Goal: Information Seeking & Learning: Learn about a topic

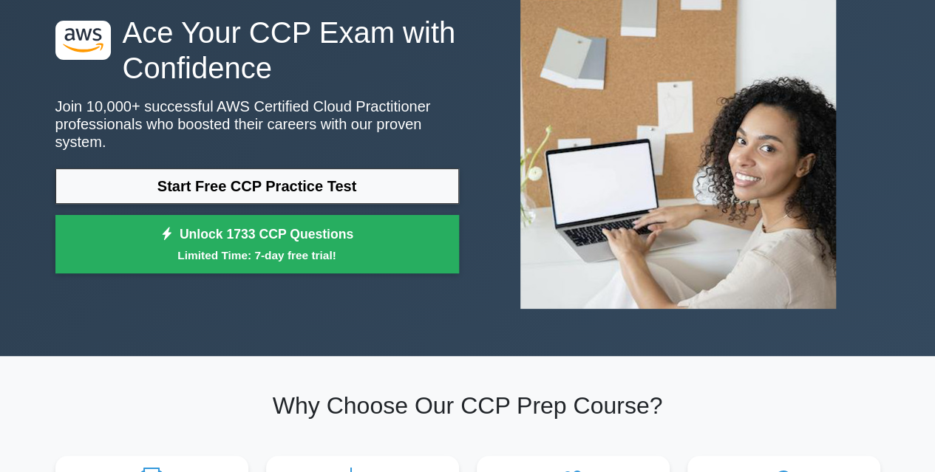
scroll to position [104, 0]
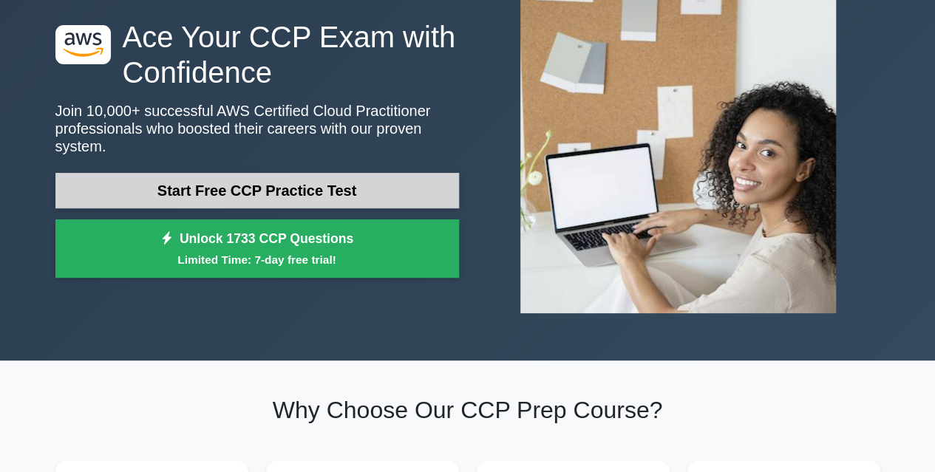
click at [316, 188] on link "Start Free CCP Practice Test" at bounding box center [257, 190] width 404 height 35
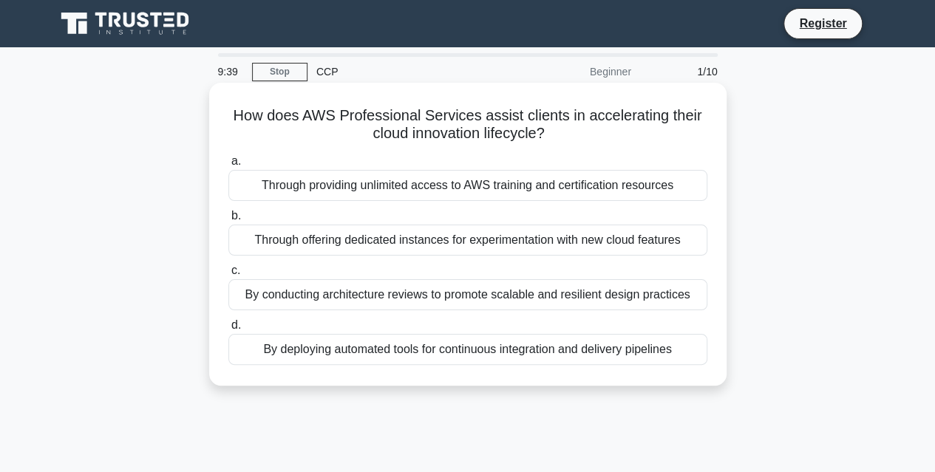
scroll to position [51, 0]
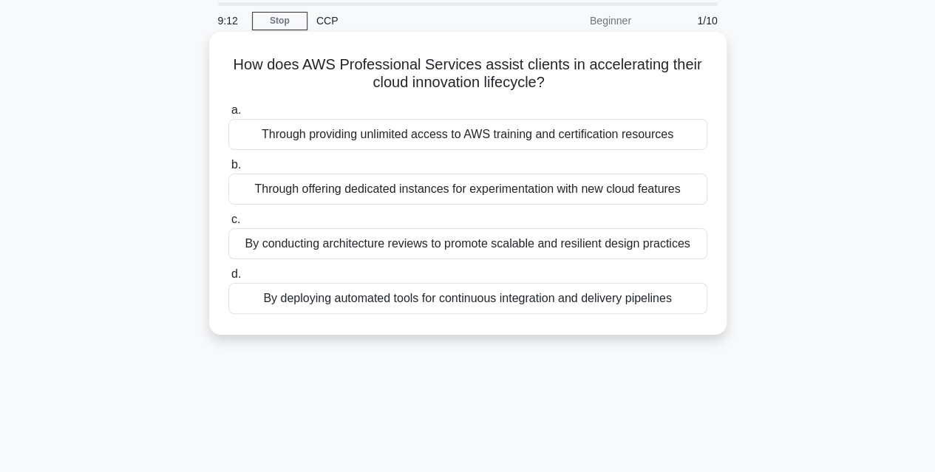
click at [468, 300] on div "By deploying automated tools for continuous integration and delivery pipelines" at bounding box center [467, 298] width 479 height 31
click at [228, 279] on input "d. By deploying automated tools for continuous integration and delivery pipelin…" at bounding box center [228, 275] width 0 height 10
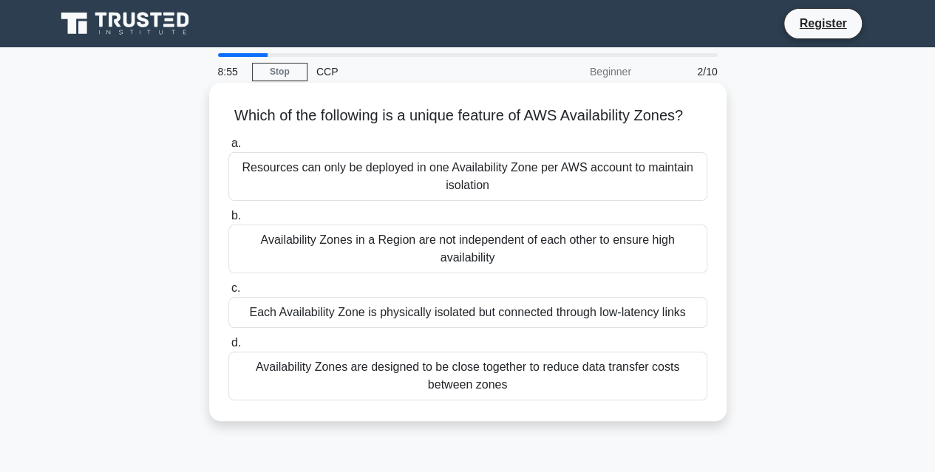
scroll to position [19, 0]
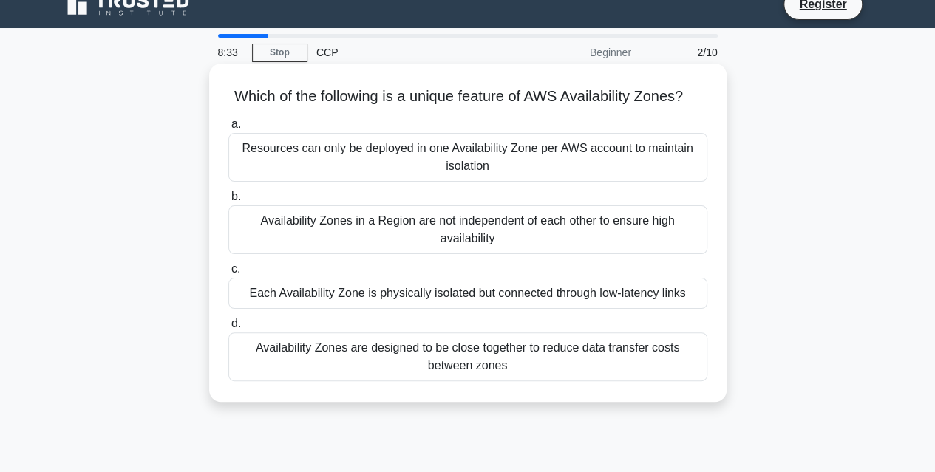
click at [458, 254] on div "Availability Zones in a Region are not independent of each other to ensure high…" at bounding box center [467, 229] width 479 height 49
click at [228, 202] on input "b. Availability Zones in a Region are not independent of each other to ensure h…" at bounding box center [228, 197] width 0 height 10
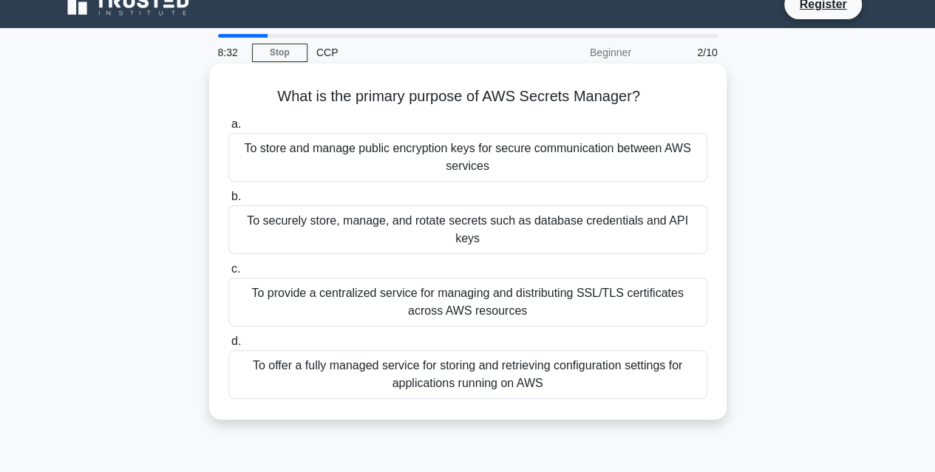
scroll to position [0, 0]
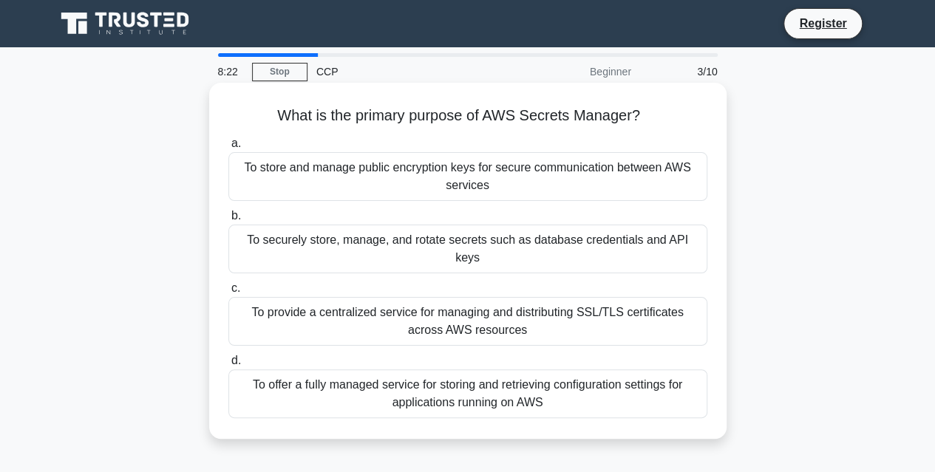
click at [484, 240] on div "To securely store, manage, and rotate secrets such as database credentials and …" at bounding box center [467, 249] width 479 height 49
click at [228, 221] on input "b. To securely store, manage, and rotate secrets such as database credentials a…" at bounding box center [228, 216] width 0 height 10
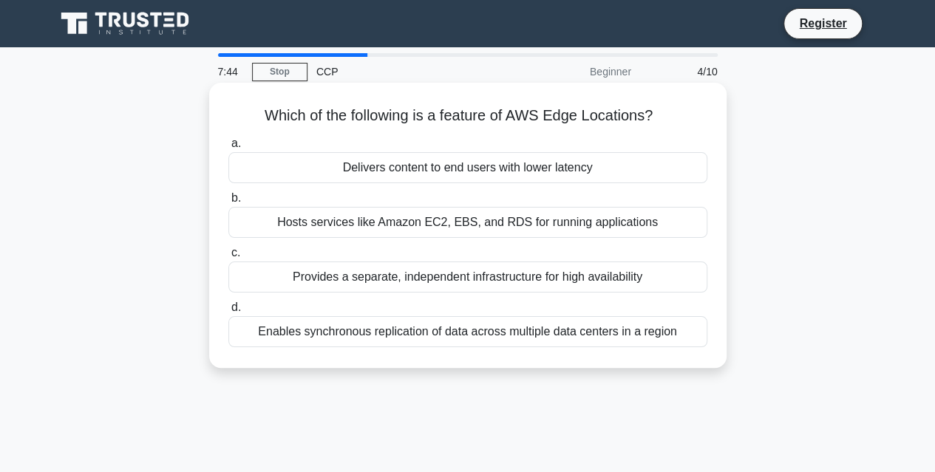
click at [490, 183] on div "Delivers content to end users with lower latency" at bounding box center [467, 167] width 479 height 31
click at [228, 149] on input "a. Delivers content to end users with lower latency" at bounding box center [228, 144] width 0 height 10
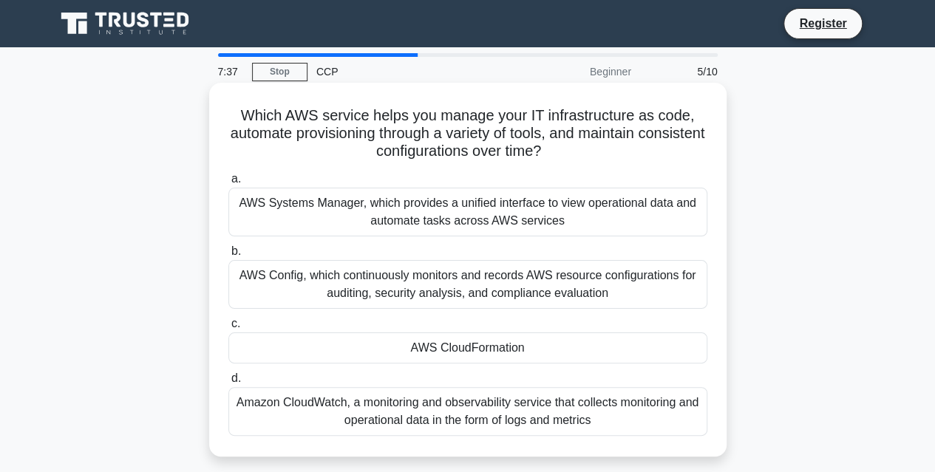
scroll to position [13, 0]
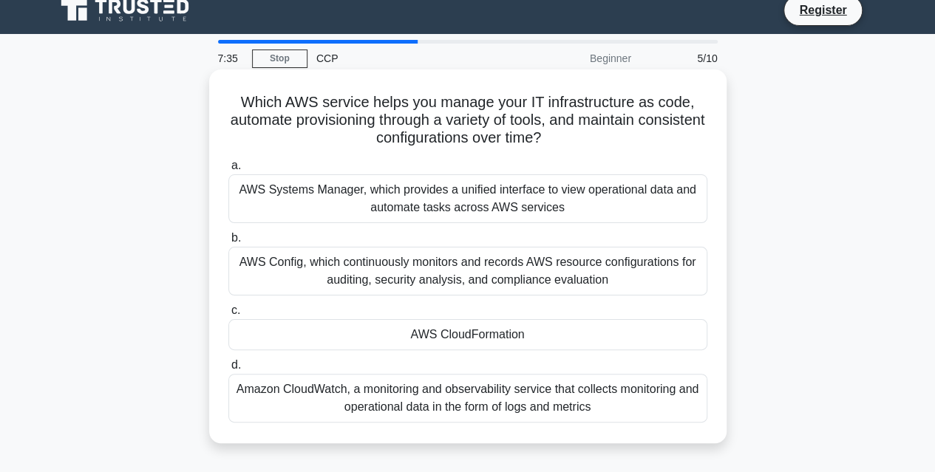
click at [465, 333] on div "AWS CloudFormation" at bounding box center [467, 334] width 479 height 31
click at [228, 316] on input "c. AWS CloudFormation" at bounding box center [228, 311] width 0 height 10
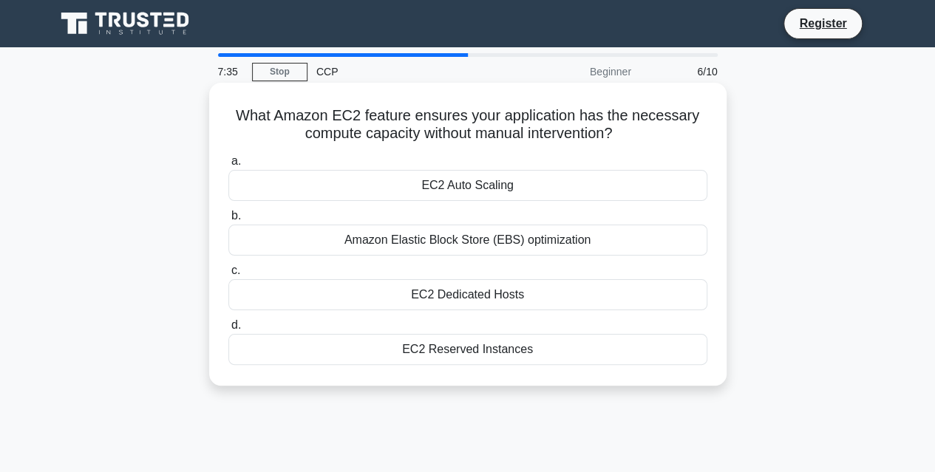
scroll to position [0, 0]
click at [449, 183] on div "EC2 Auto Scaling" at bounding box center [467, 185] width 479 height 31
click at [228, 166] on input "a. EC2 Auto Scaling" at bounding box center [228, 162] width 0 height 10
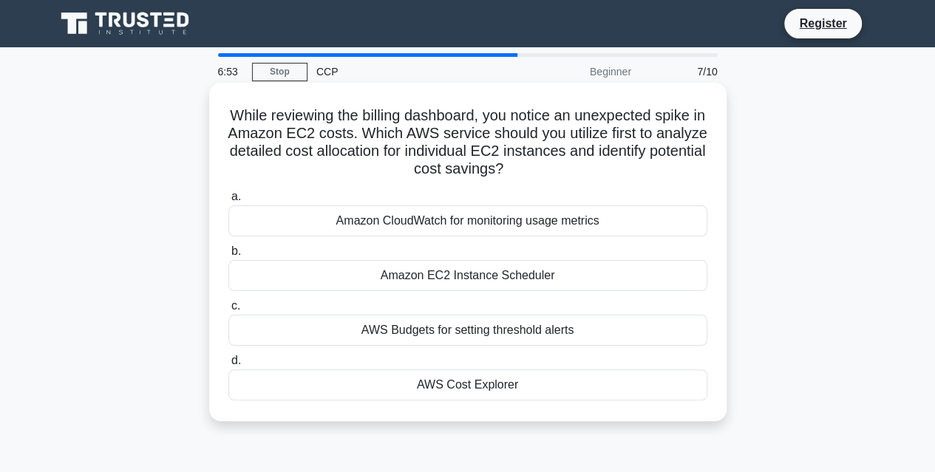
click at [529, 226] on div "Amazon CloudWatch for monitoring usage metrics" at bounding box center [467, 220] width 479 height 31
click at [228, 202] on input "a. Amazon CloudWatch for monitoring usage metrics" at bounding box center [228, 197] width 0 height 10
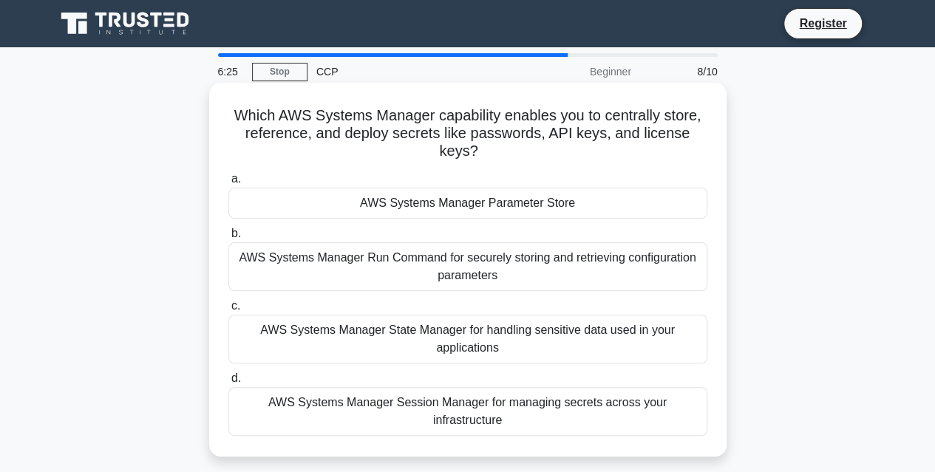
click at [454, 395] on div "AWS Systems Manager Session Manager for managing secrets across your infrastruc…" at bounding box center [467, 411] width 479 height 49
click at [228, 384] on input "d. AWS Systems Manager Session Manager for managing secrets across your infrast…" at bounding box center [228, 379] width 0 height 10
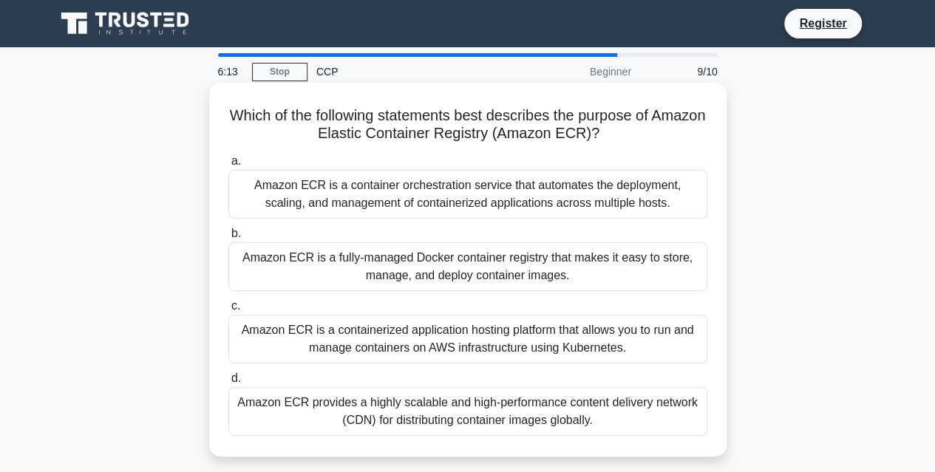
click at [507, 278] on div "Amazon ECR is a fully-managed Docker container registry that makes it easy to s…" at bounding box center [467, 266] width 479 height 49
click at [228, 239] on input "b. Amazon ECR is a fully-managed Docker container registry that makes it easy t…" at bounding box center [228, 234] width 0 height 10
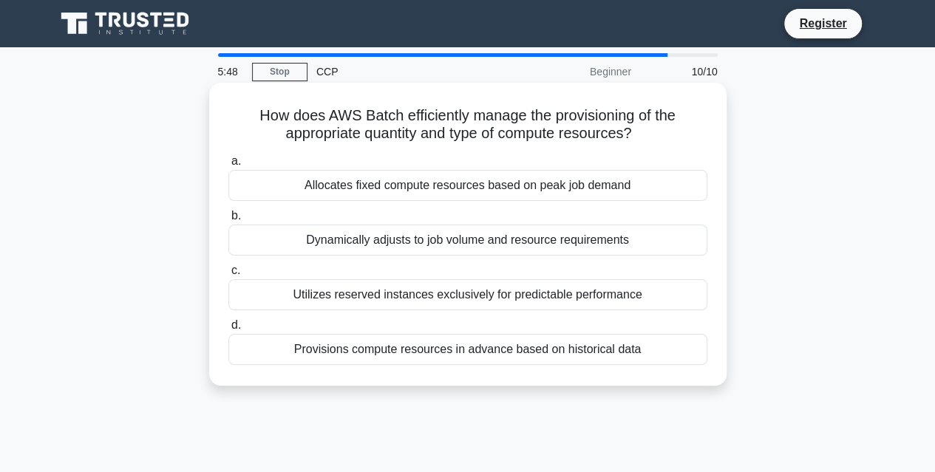
click at [449, 233] on div "Dynamically adjusts to job volume and resource requirements" at bounding box center [467, 240] width 479 height 31
click at [228, 221] on input "b. Dynamically adjusts to job volume and resource requirements" at bounding box center [228, 216] width 0 height 10
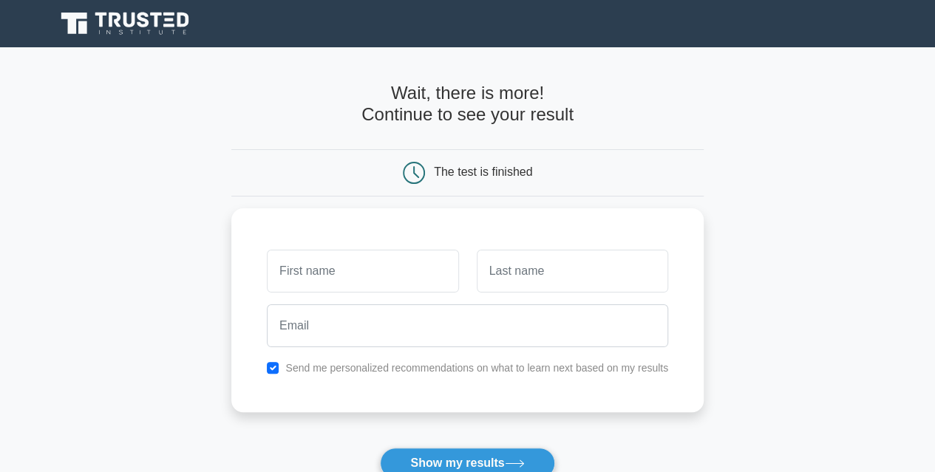
scroll to position [123, 0]
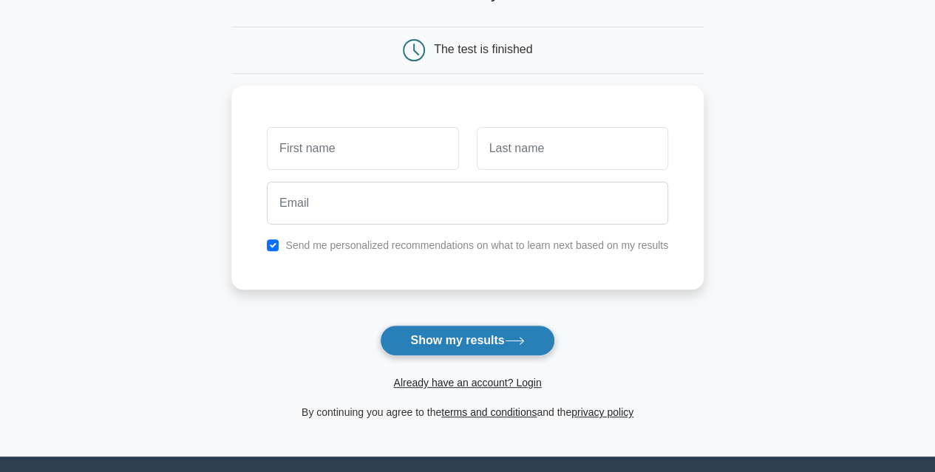
click at [517, 343] on icon at bounding box center [515, 341] width 20 height 8
